Goal: Transaction & Acquisition: Purchase product/service

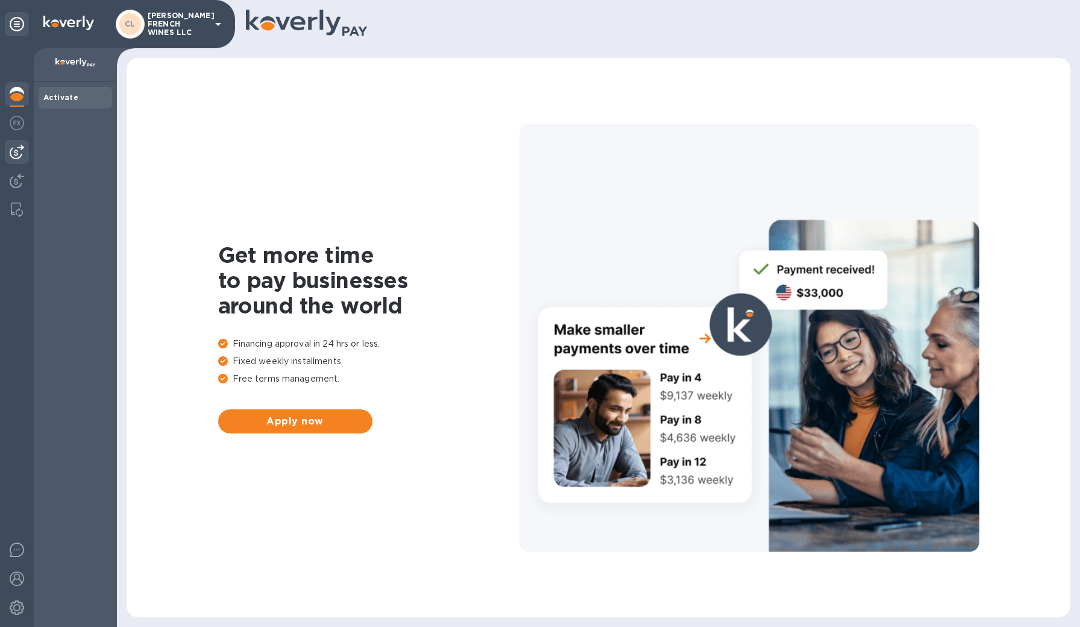
click at [18, 153] on img at bounding box center [17, 152] width 14 height 14
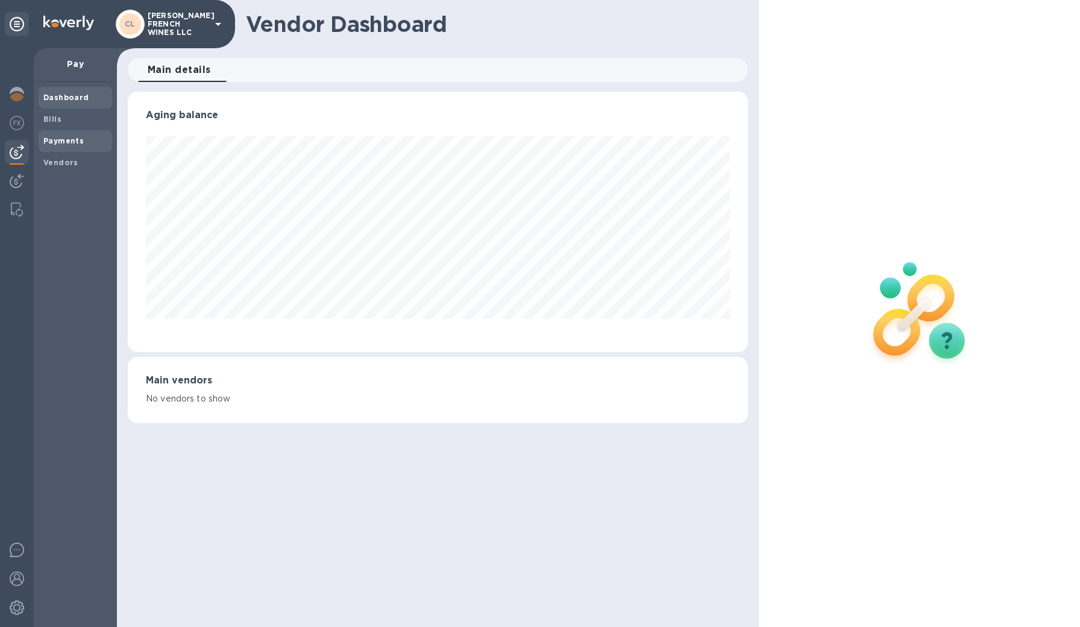
scroll to position [260, 621]
click at [54, 124] on span "Bills" at bounding box center [52, 119] width 18 height 12
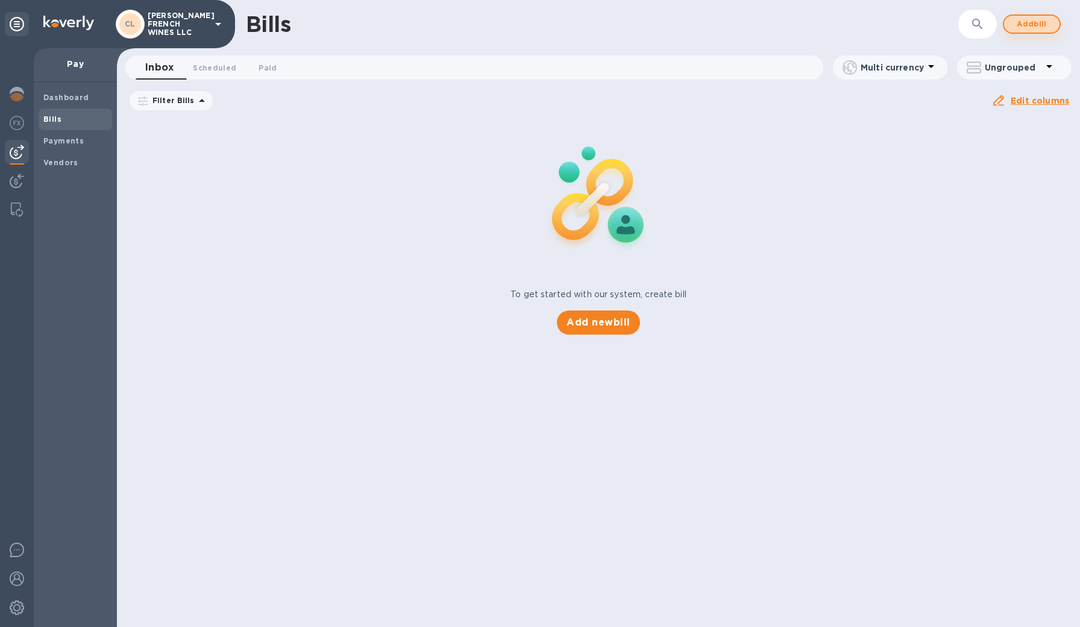
click at [1028, 28] on span "Add bill" at bounding box center [1032, 24] width 36 height 14
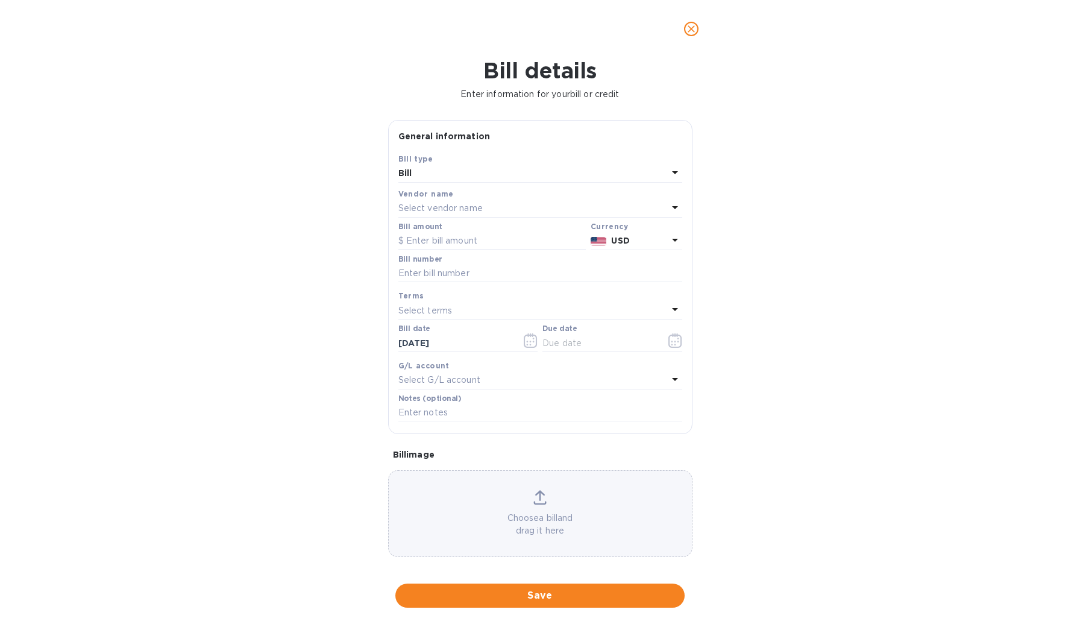
click at [440, 177] on div "Bill" at bounding box center [532, 173] width 269 height 17
click at [418, 199] on p "Bill" at bounding box center [535, 201] width 255 height 13
click at [426, 205] on p "Select vendor name" at bounding box center [440, 208] width 84 height 13
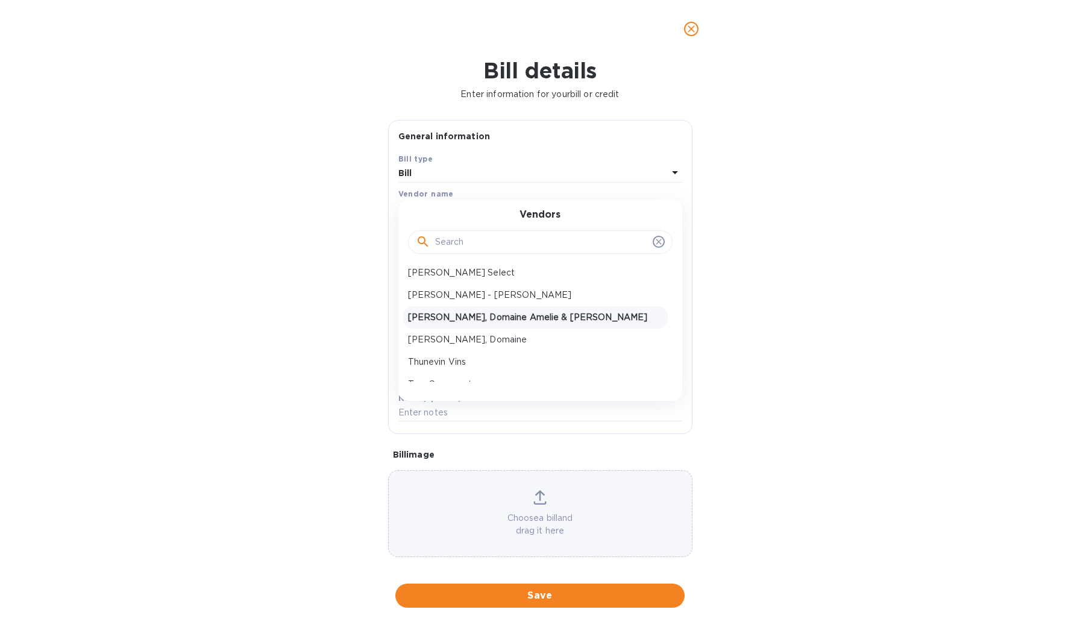
scroll to position [965, 0]
click at [465, 340] on p "[PERSON_NAME], Domaine" at bounding box center [535, 337] width 255 height 13
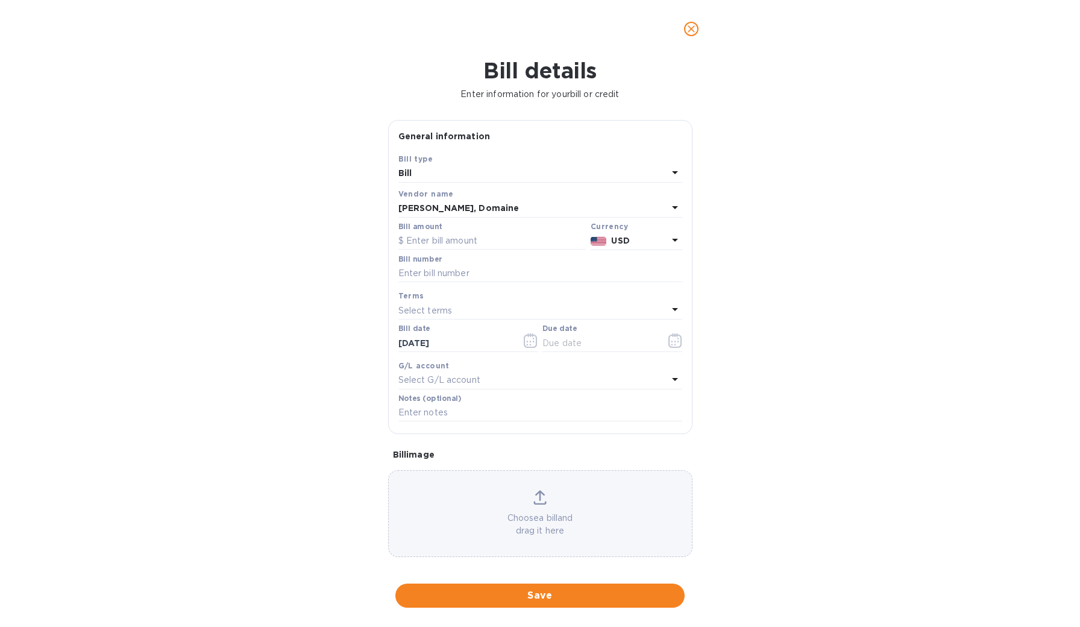
click at [616, 239] on b "USD" at bounding box center [620, 241] width 18 height 10
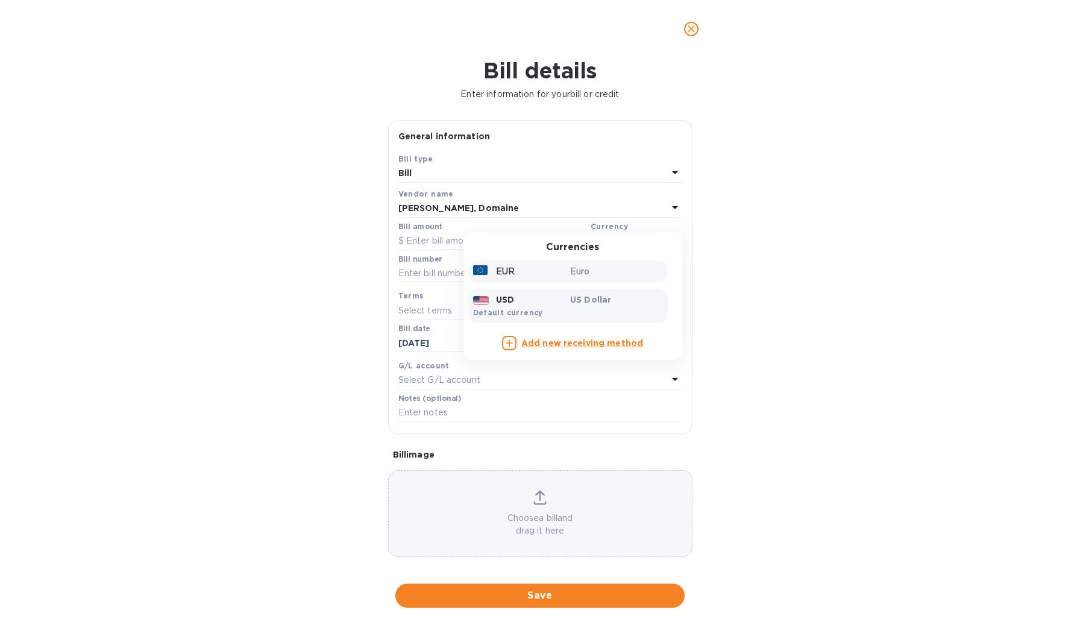
click at [584, 268] on p "Euro" at bounding box center [616, 271] width 93 height 13
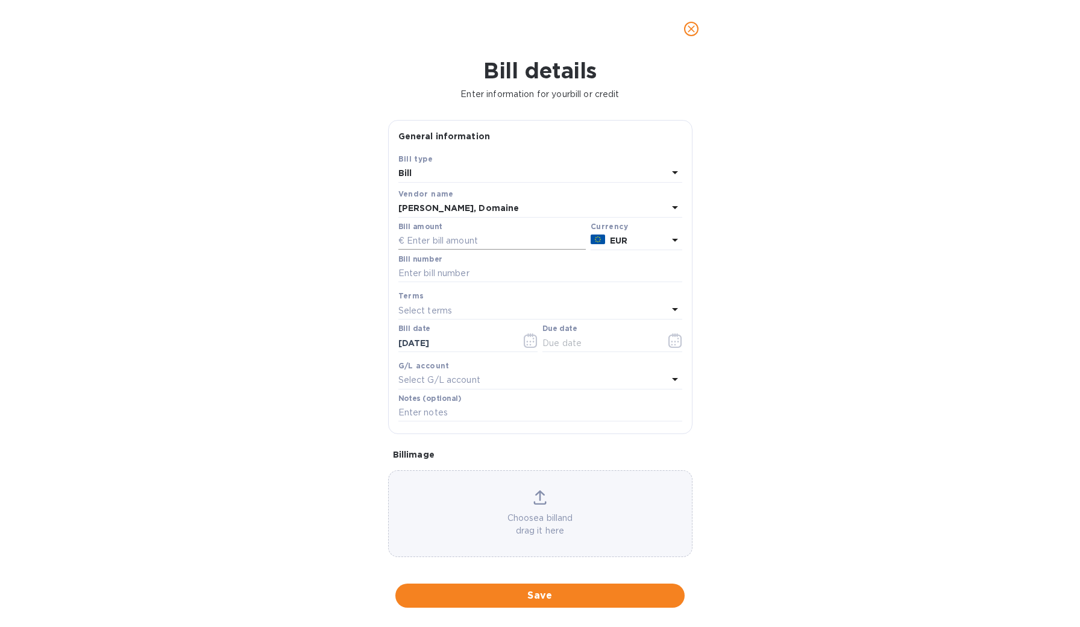
click at [498, 243] on input "text" at bounding box center [491, 241] width 187 height 18
type input "190.44"
click at [497, 277] on input "text" at bounding box center [540, 274] width 284 height 18
type input "[PERSON_NAME] 93887"
click at [591, 343] on input "text" at bounding box center [599, 343] width 114 height 18
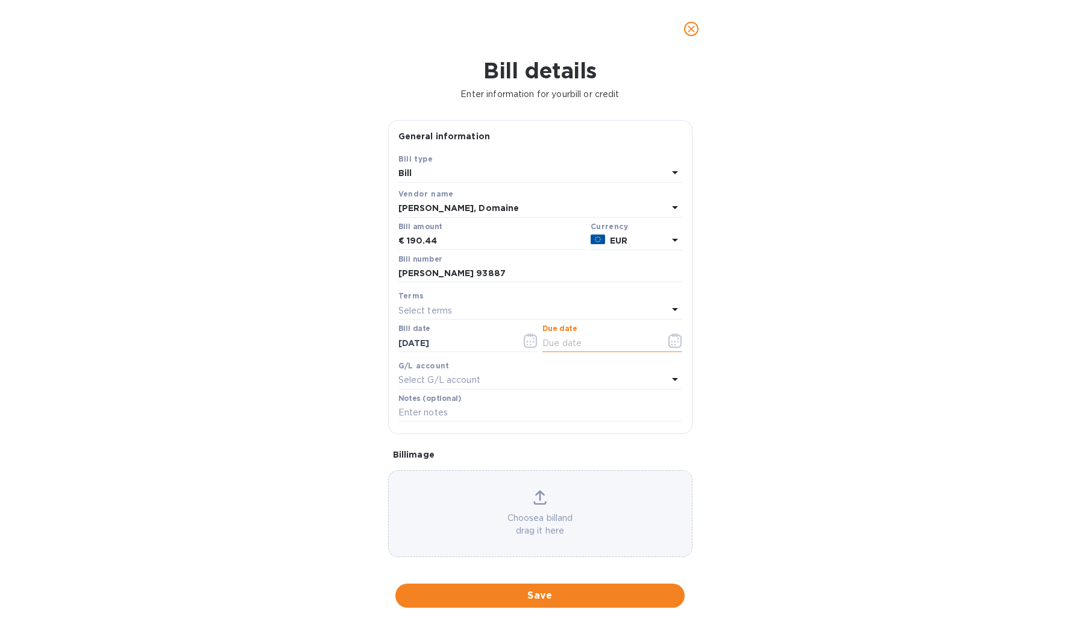
click at [582, 340] on input "text" at bounding box center [599, 343] width 114 height 18
click at [668, 340] on icon "button" at bounding box center [674, 340] width 13 height 14
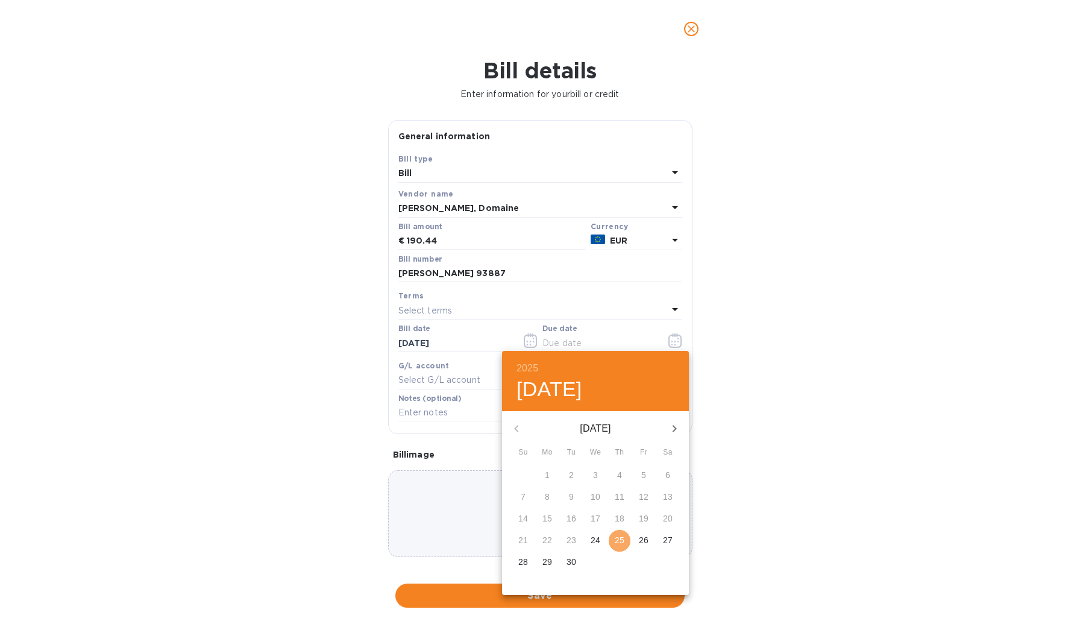
drag, startPoint x: 621, startPoint y: 537, endPoint x: 628, endPoint y: 530, distance: 9.8
click at [621, 537] on p "25" at bounding box center [620, 540] width 10 height 12
type input "[DATE]"
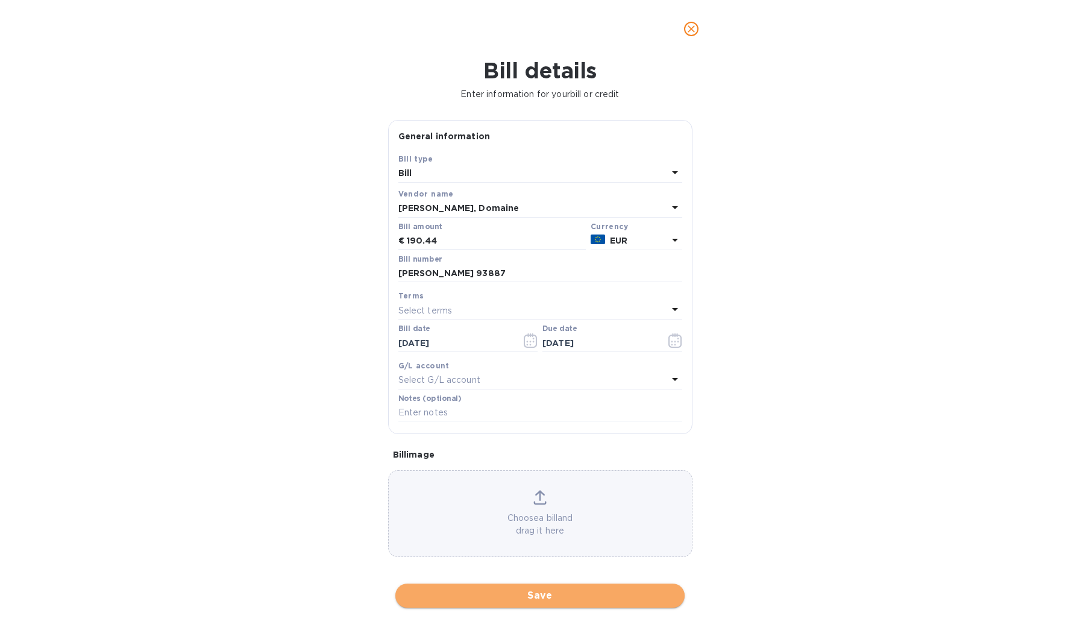
click at [533, 588] on span "Save" at bounding box center [540, 595] width 270 height 14
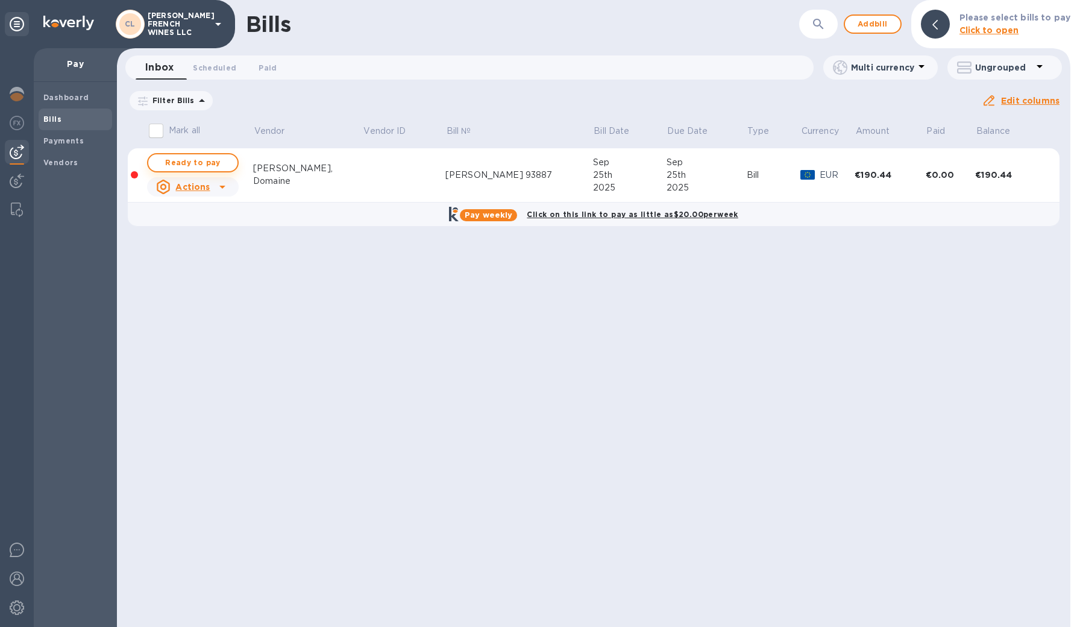
click at [207, 164] on span "Ready to pay" at bounding box center [193, 162] width 70 height 14
checkbox input "true"
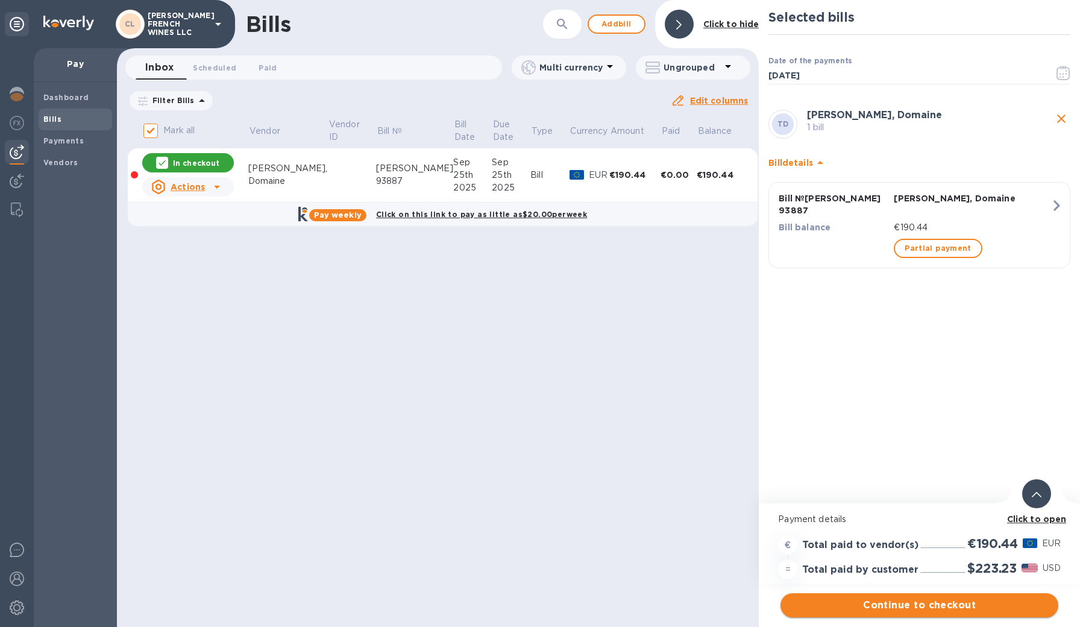
click at [901, 610] on span "Continue to checkout" at bounding box center [919, 605] width 258 height 14
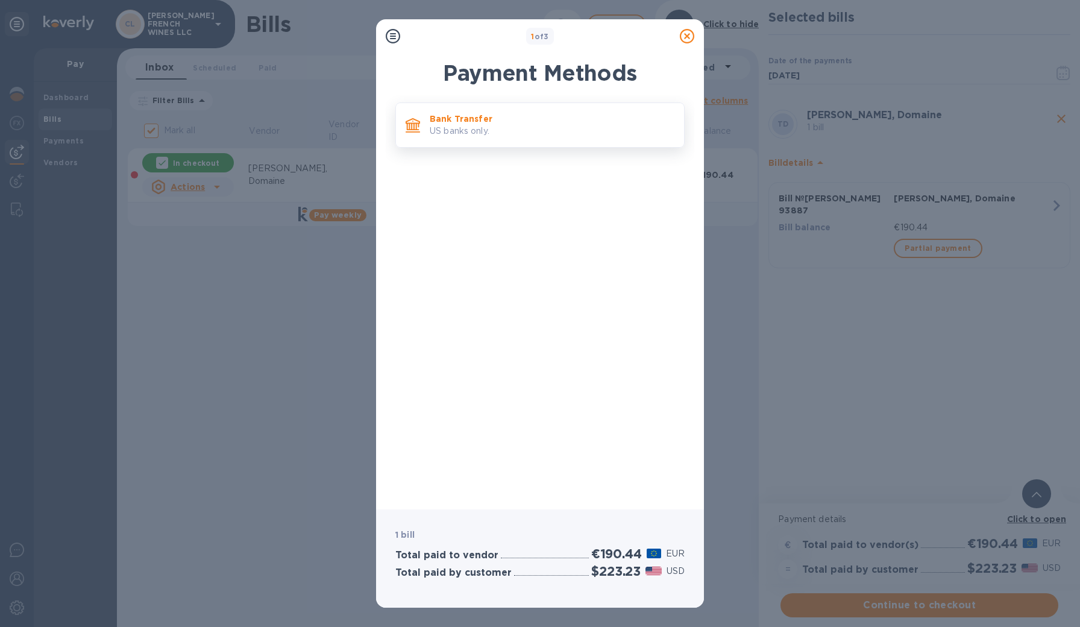
click at [518, 127] on p "US banks only." at bounding box center [552, 131] width 245 height 13
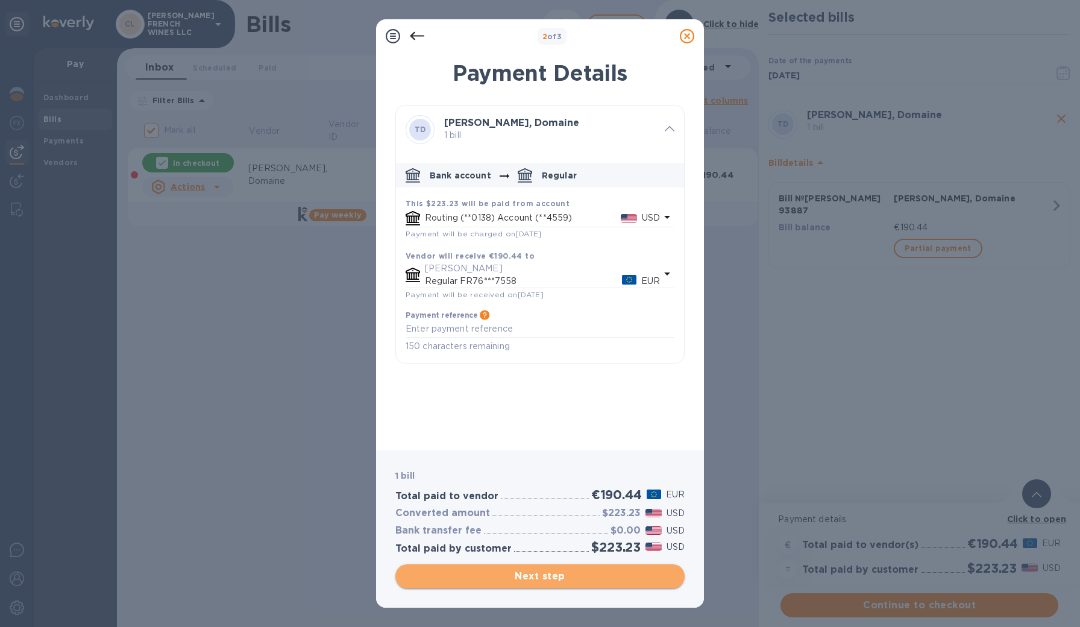
click at [606, 576] on span "Next step" at bounding box center [540, 576] width 270 height 14
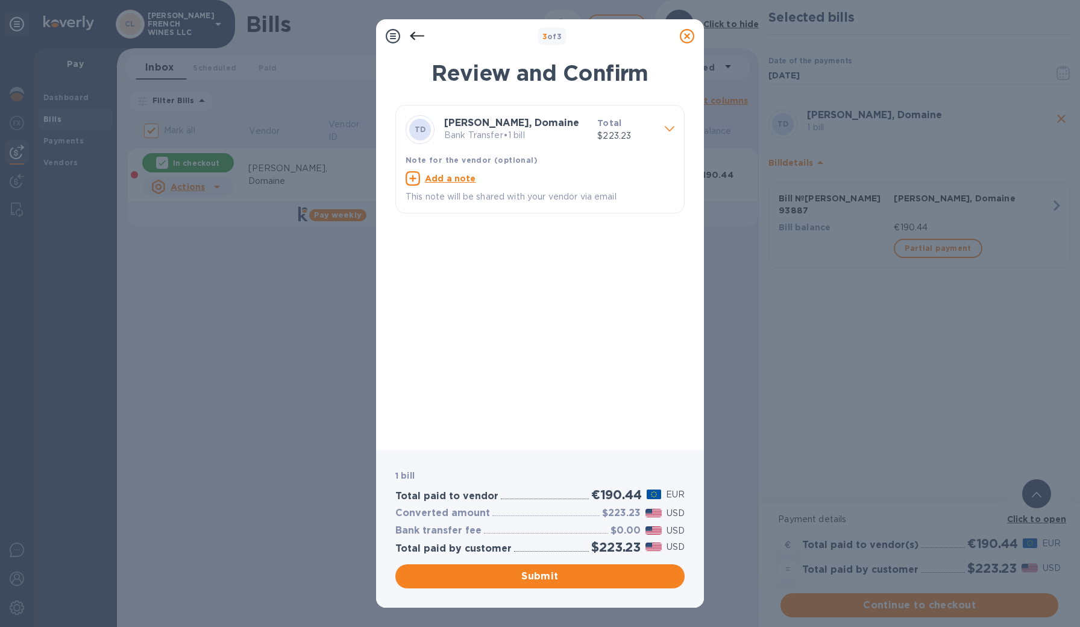
click at [671, 131] on icon at bounding box center [670, 128] width 10 height 5
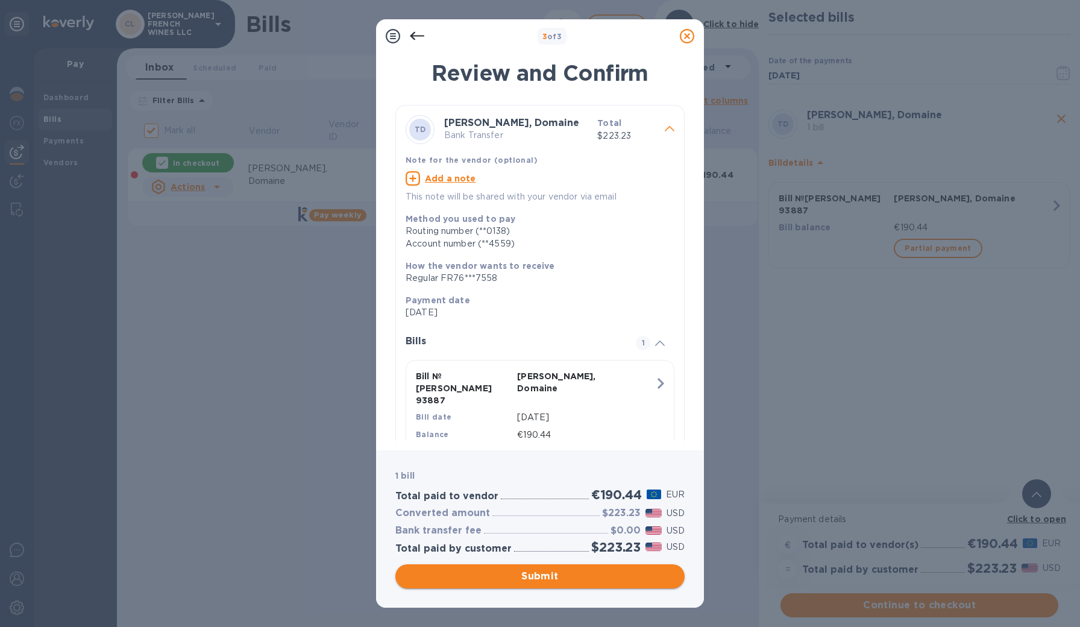
click at [479, 578] on span "Submit" at bounding box center [540, 576] width 270 height 14
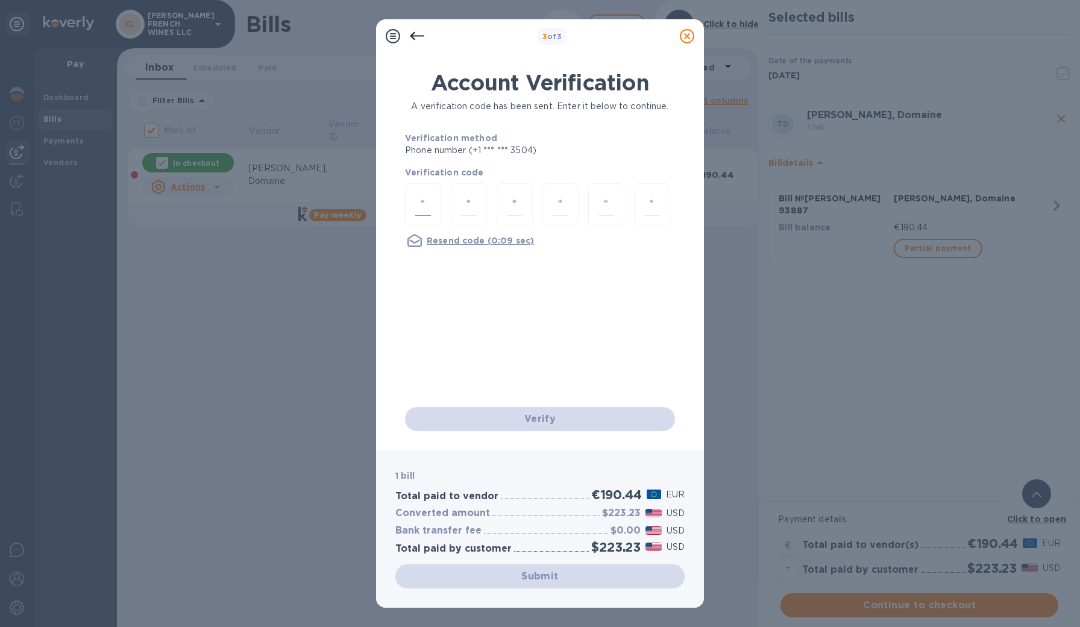
click at [426, 204] on input "number" at bounding box center [423, 204] width 16 height 22
type input "3"
type input "1"
type input "3"
type input "4"
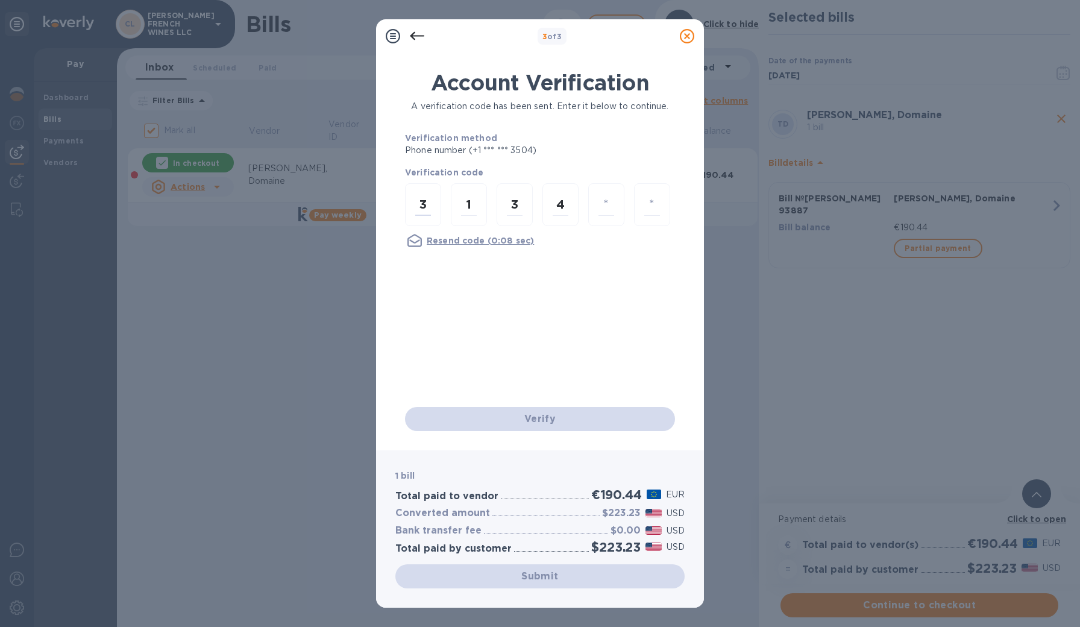
type input "9"
type input "5"
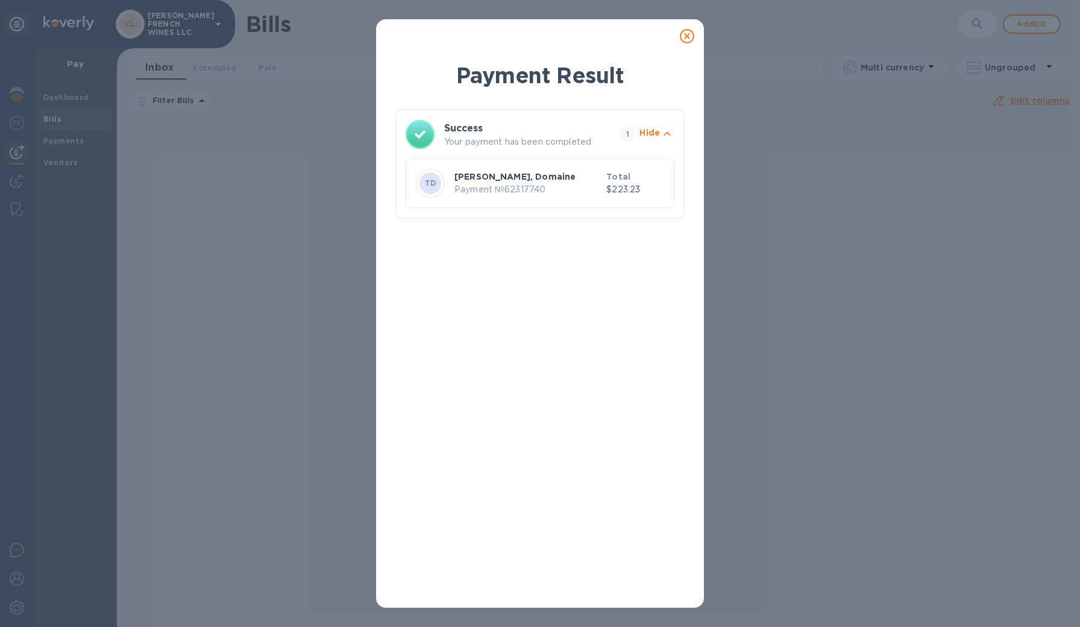
click at [530, 186] on p "Payment № 62317740" at bounding box center [527, 189] width 147 height 13
click at [688, 34] on icon at bounding box center [687, 36] width 14 height 14
